Goal: Task Accomplishment & Management: Manage account settings

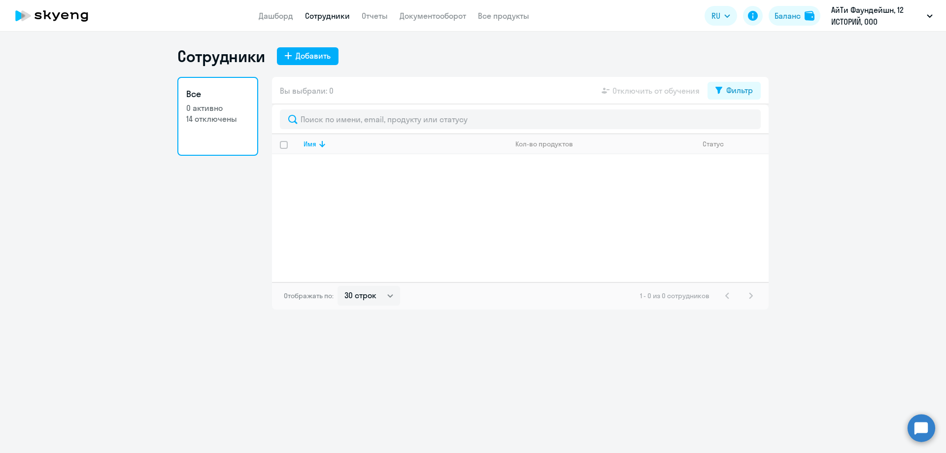
select select "30"
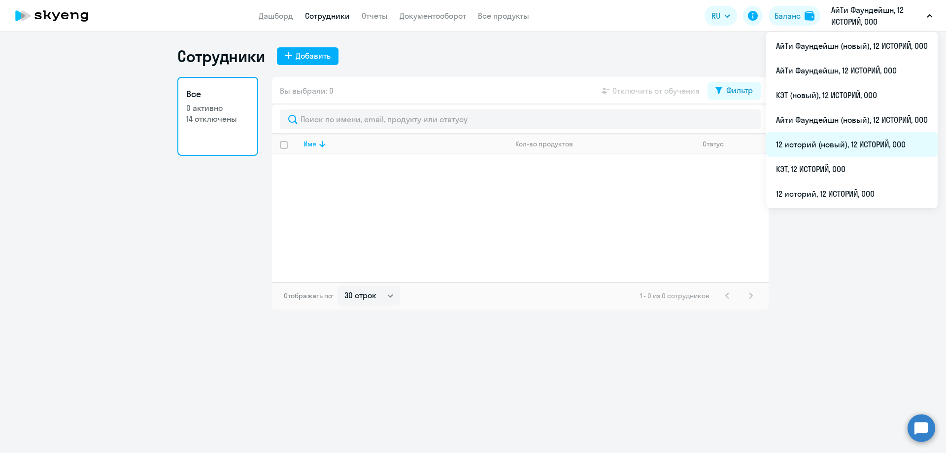
click at [816, 149] on li "12 историй (новый), 12 ИСТОРИЙ, ООО" at bounding box center [852, 144] width 172 height 25
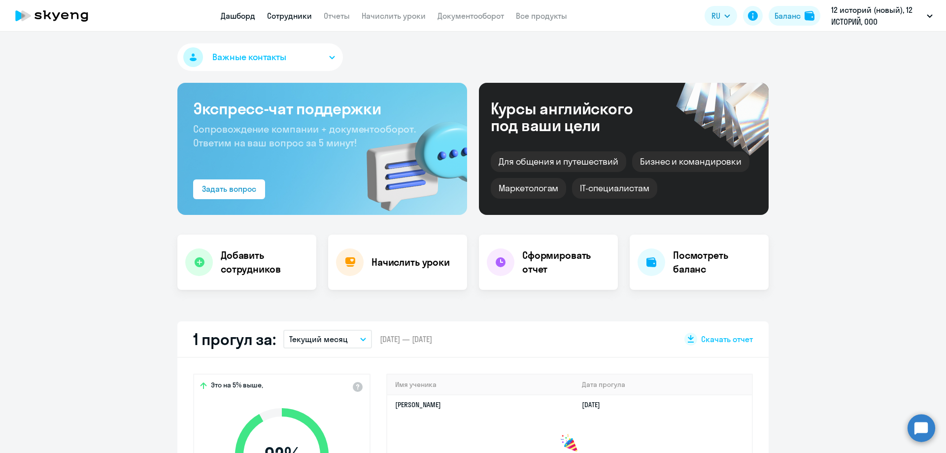
click at [292, 16] on link "Сотрудники" at bounding box center [289, 16] width 45 height 10
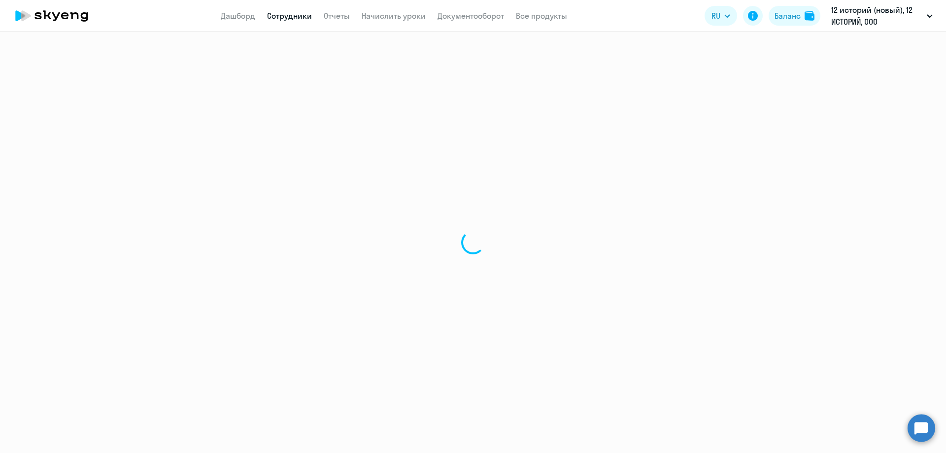
select select "30"
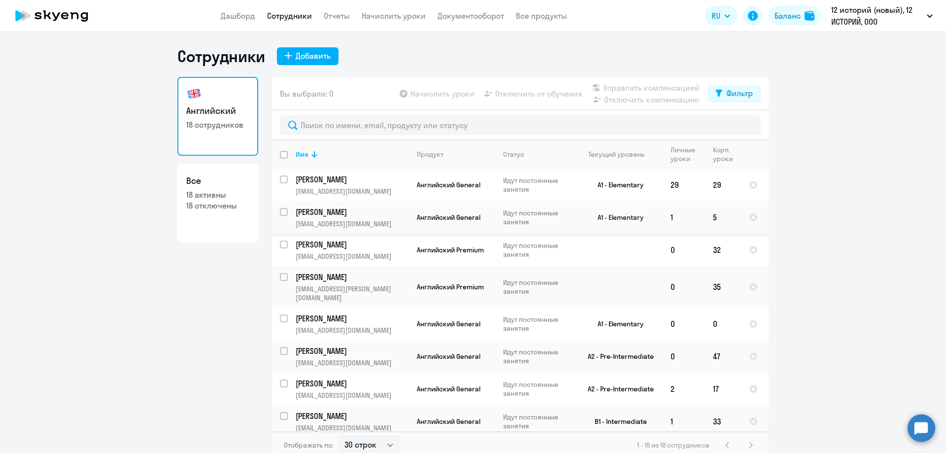
click at [344, 215] on p "[PERSON_NAME]" at bounding box center [351, 212] width 111 height 11
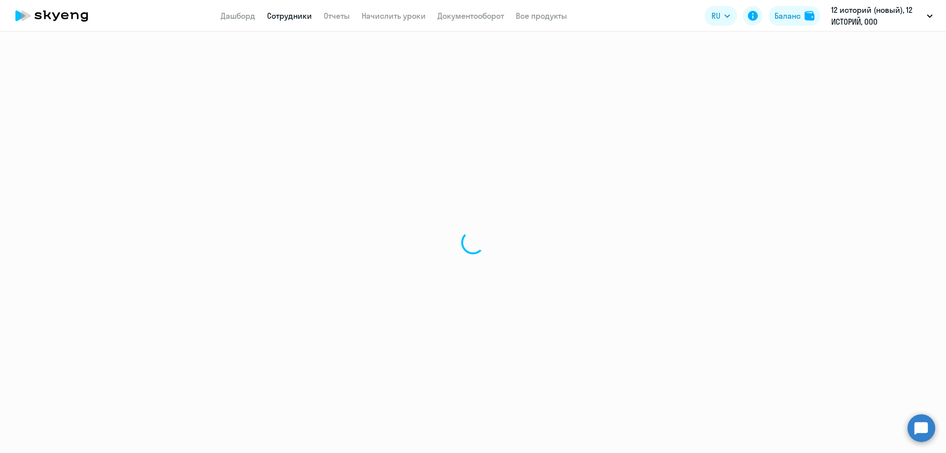
select select "english"
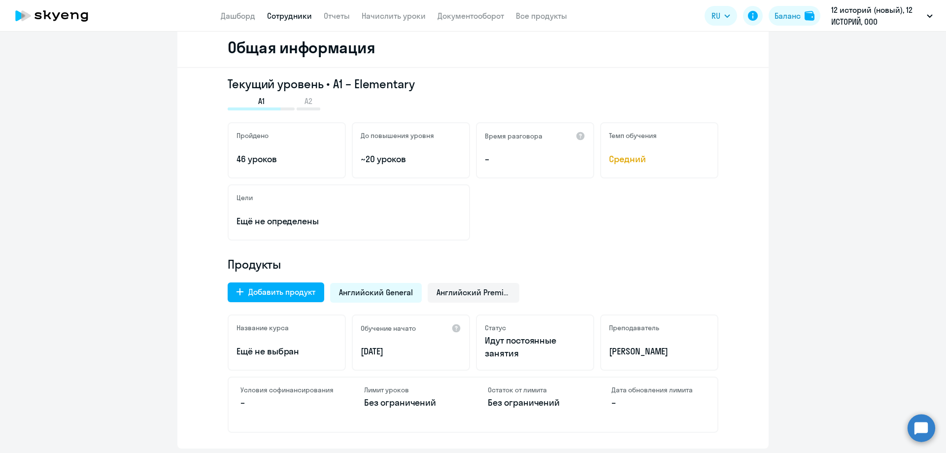
scroll to position [148, 0]
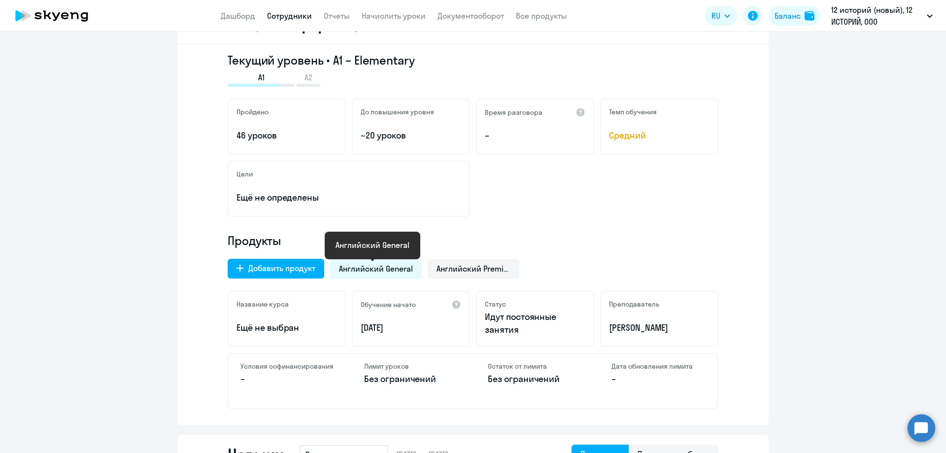
click at [387, 269] on span "Английский General" at bounding box center [376, 268] width 74 height 11
click at [382, 269] on span "Английский General" at bounding box center [376, 268] width 74 height 11
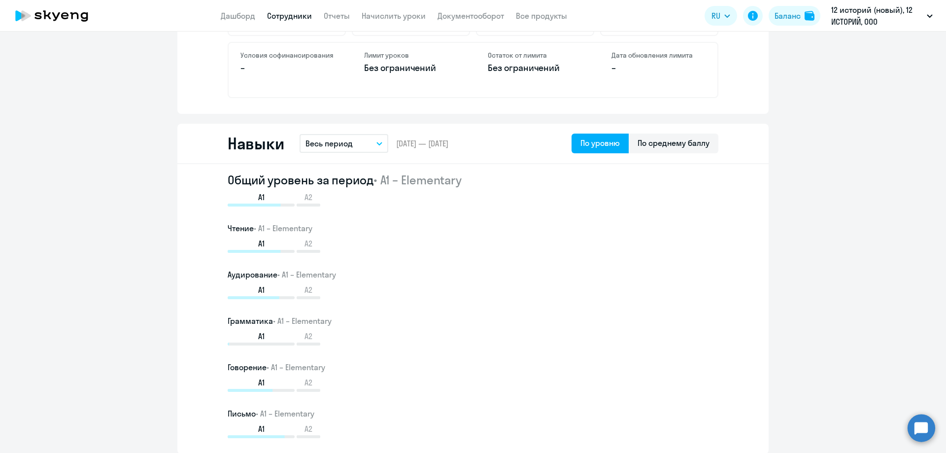
scroll to position [0, 0]
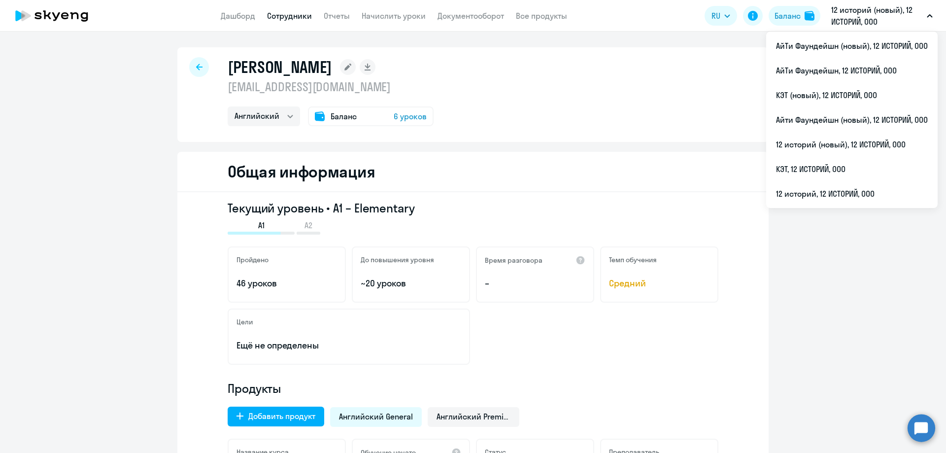
click at [363, 114] on div "Баланс 6 уроков" at bounding box center [371, 116] width 126 height 20
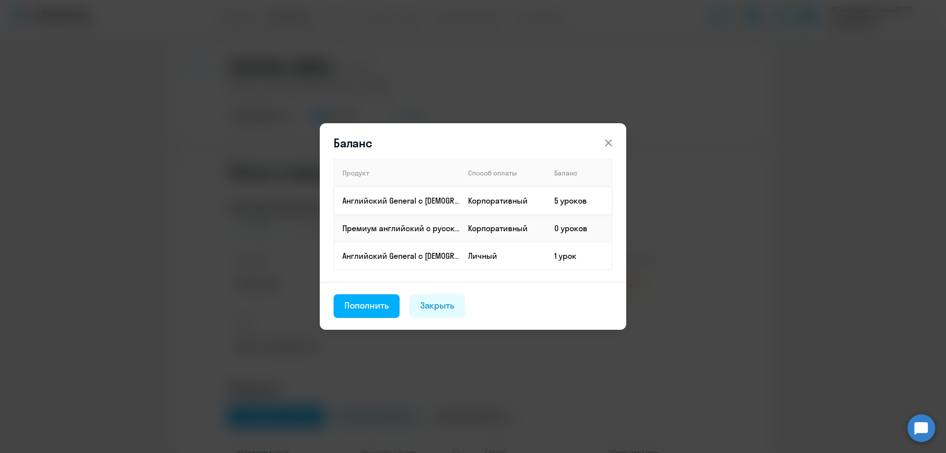
click at [575, 198] on td "5 уроков" at bounding box center [580, 201] width 66 height 28
click at [356, 306] on div "Пополнить" at bounding box center [366, 305] width 44 height 13
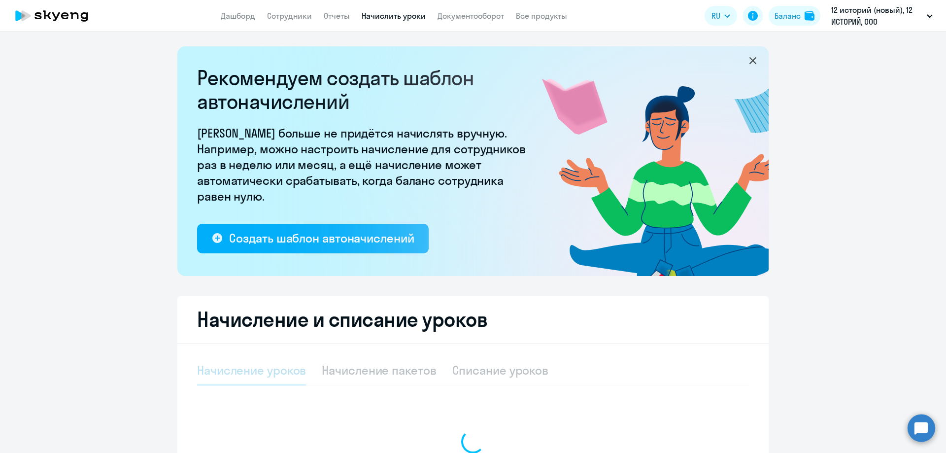
select select "10"
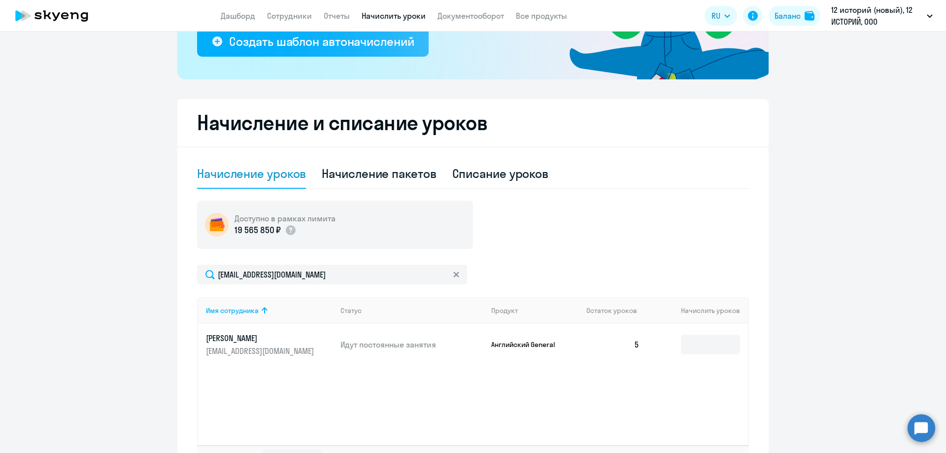
scroll to position [272, 0]
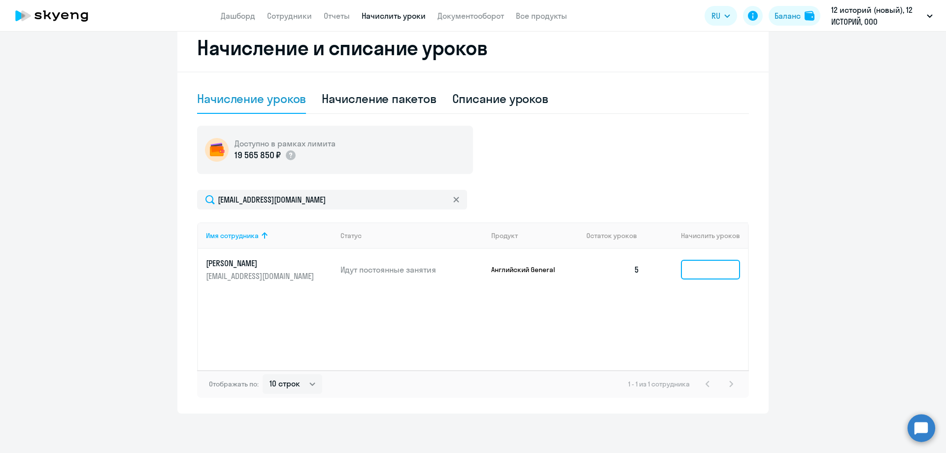
click at [709, 264] on input at bounding box center [710, 270] width 59 height 20
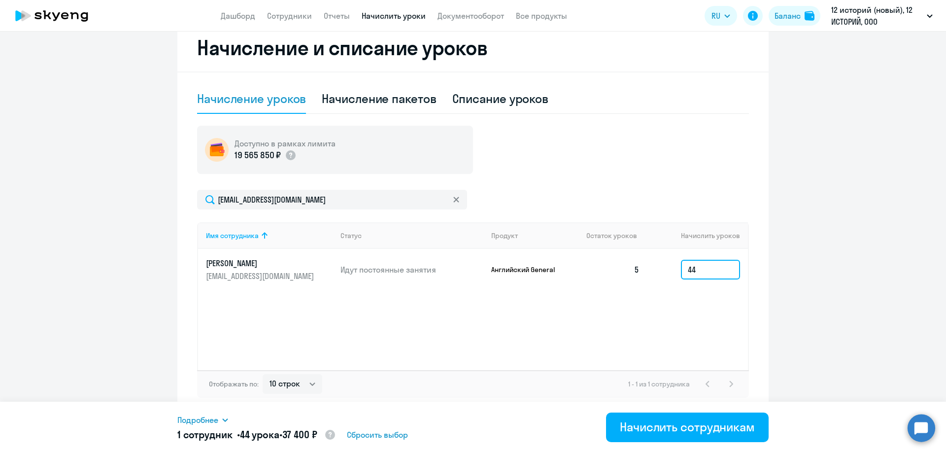
type input "44"
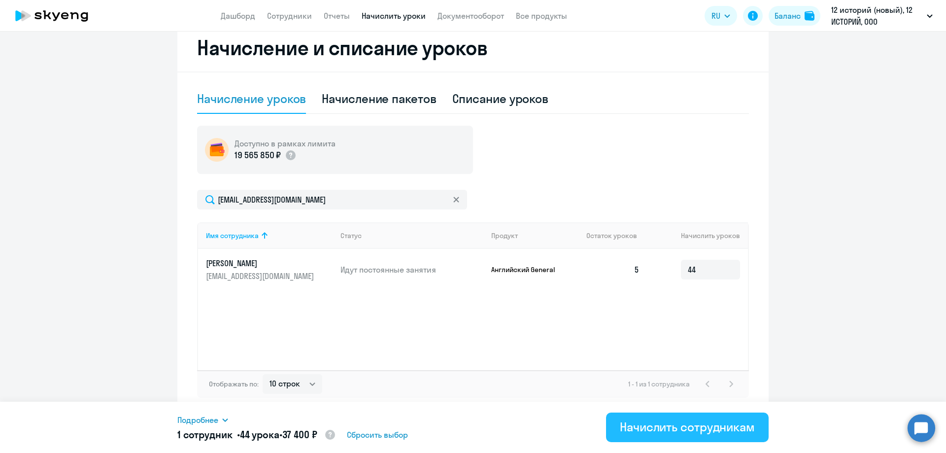
click at [666, 429] on div "Начислить сотрудникам" at bounding box center [687, 427] width 135 height 16
